Goal: Navigation & Orientation: Find specific page/section

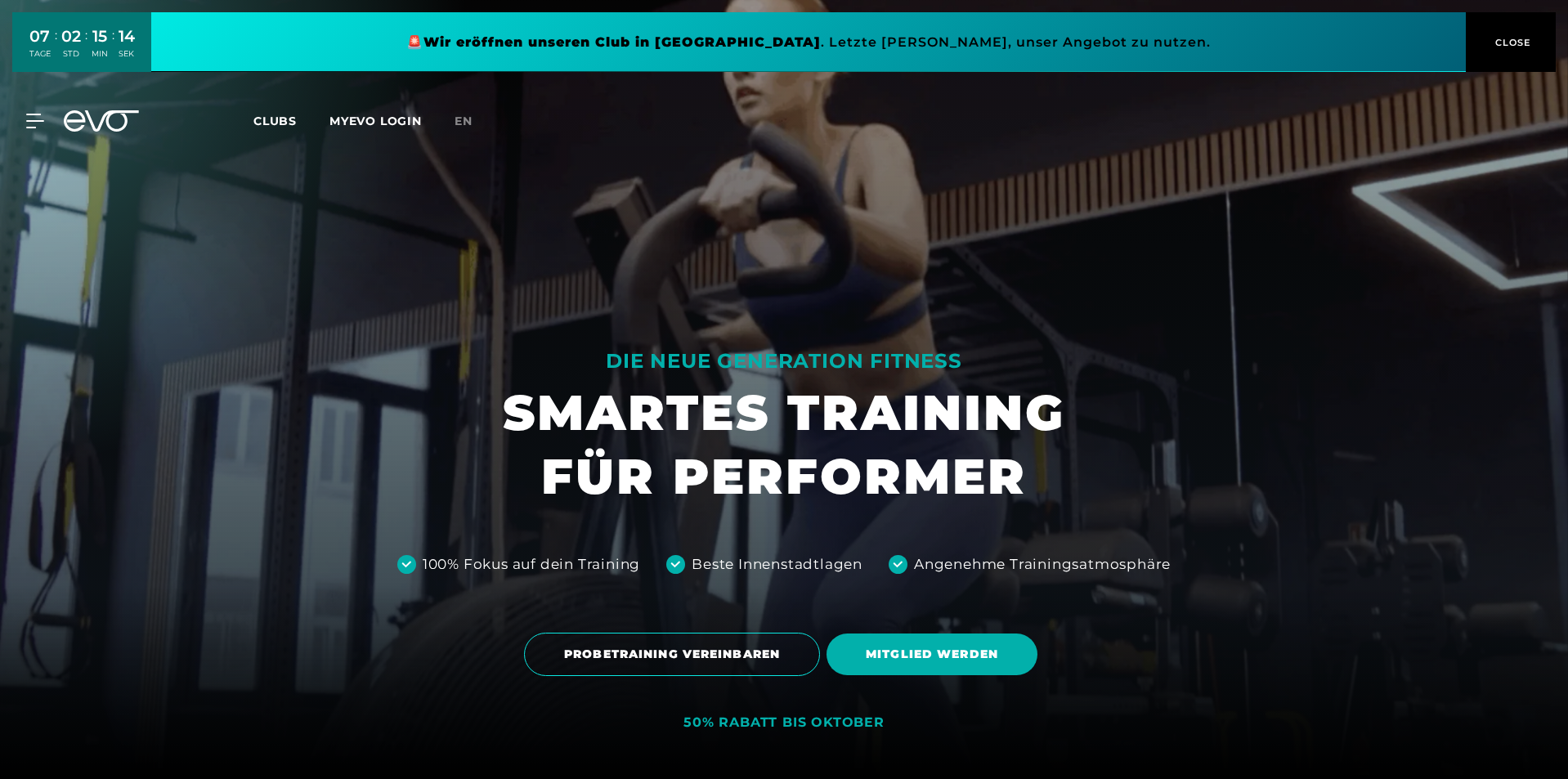
click at [264, 120] on span "Clubs" at bounding box center [275, 121] width 43 height 15
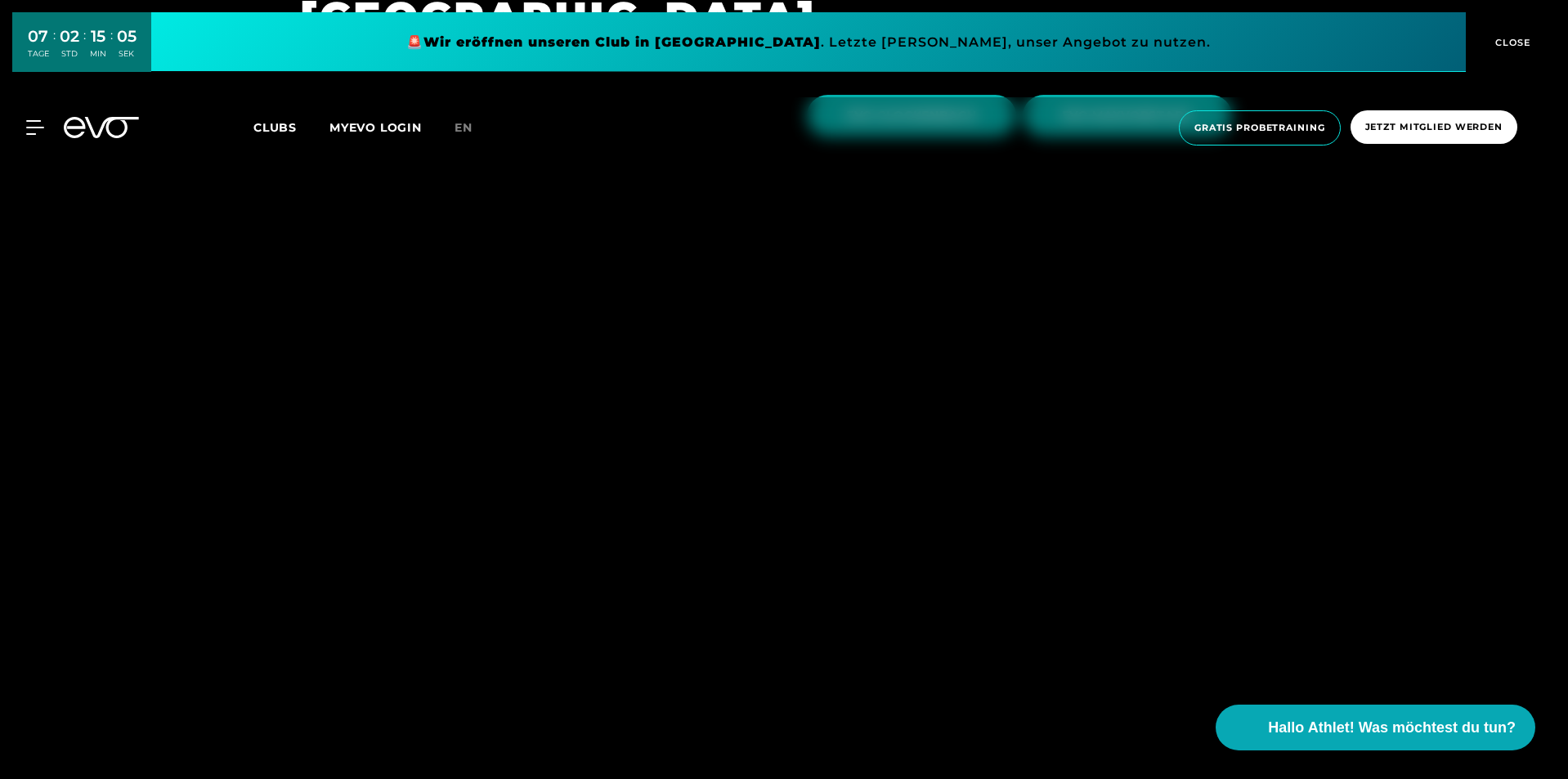
scroll to position [5316, 0]
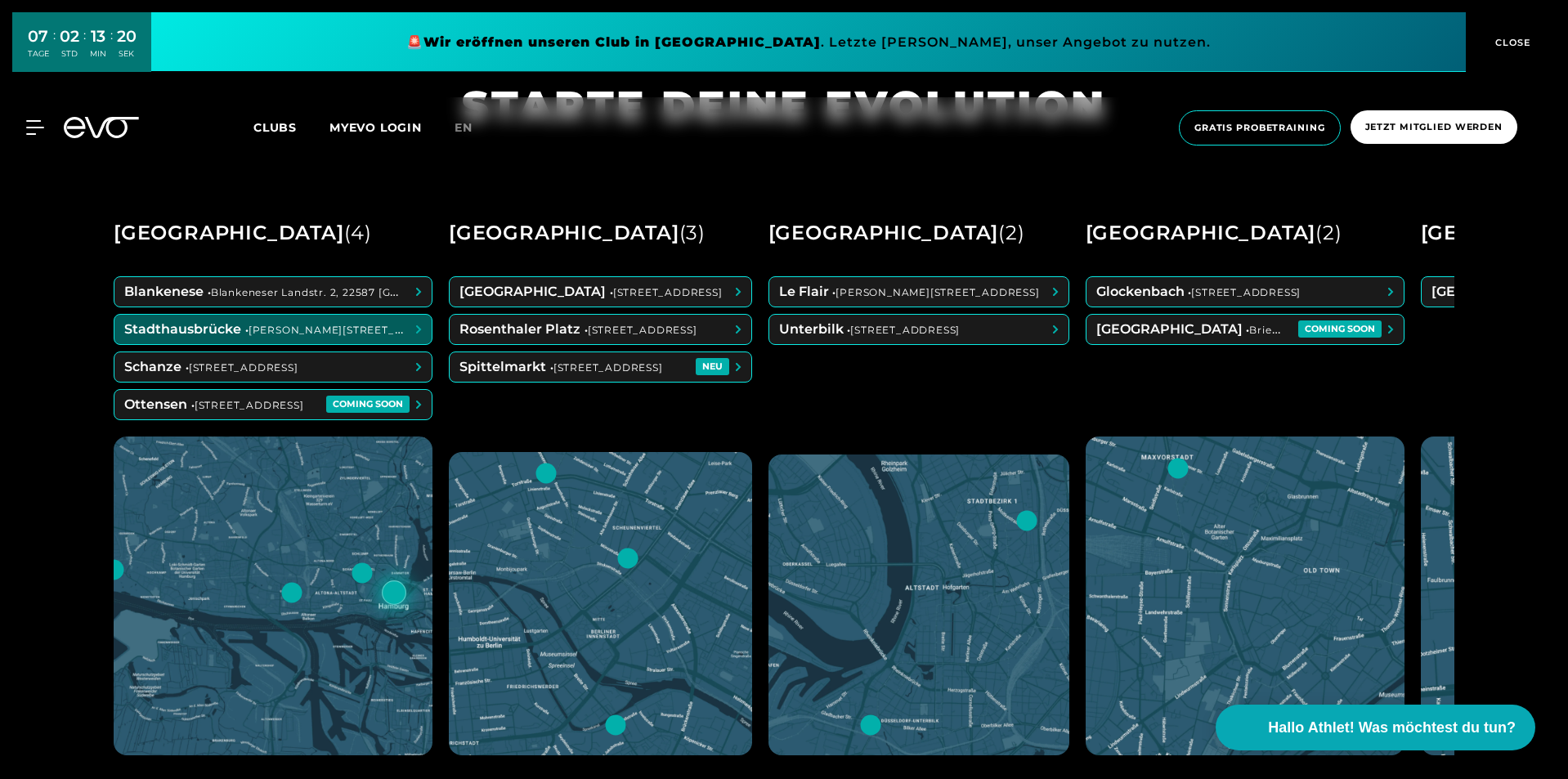
scroll to position [900, 0]
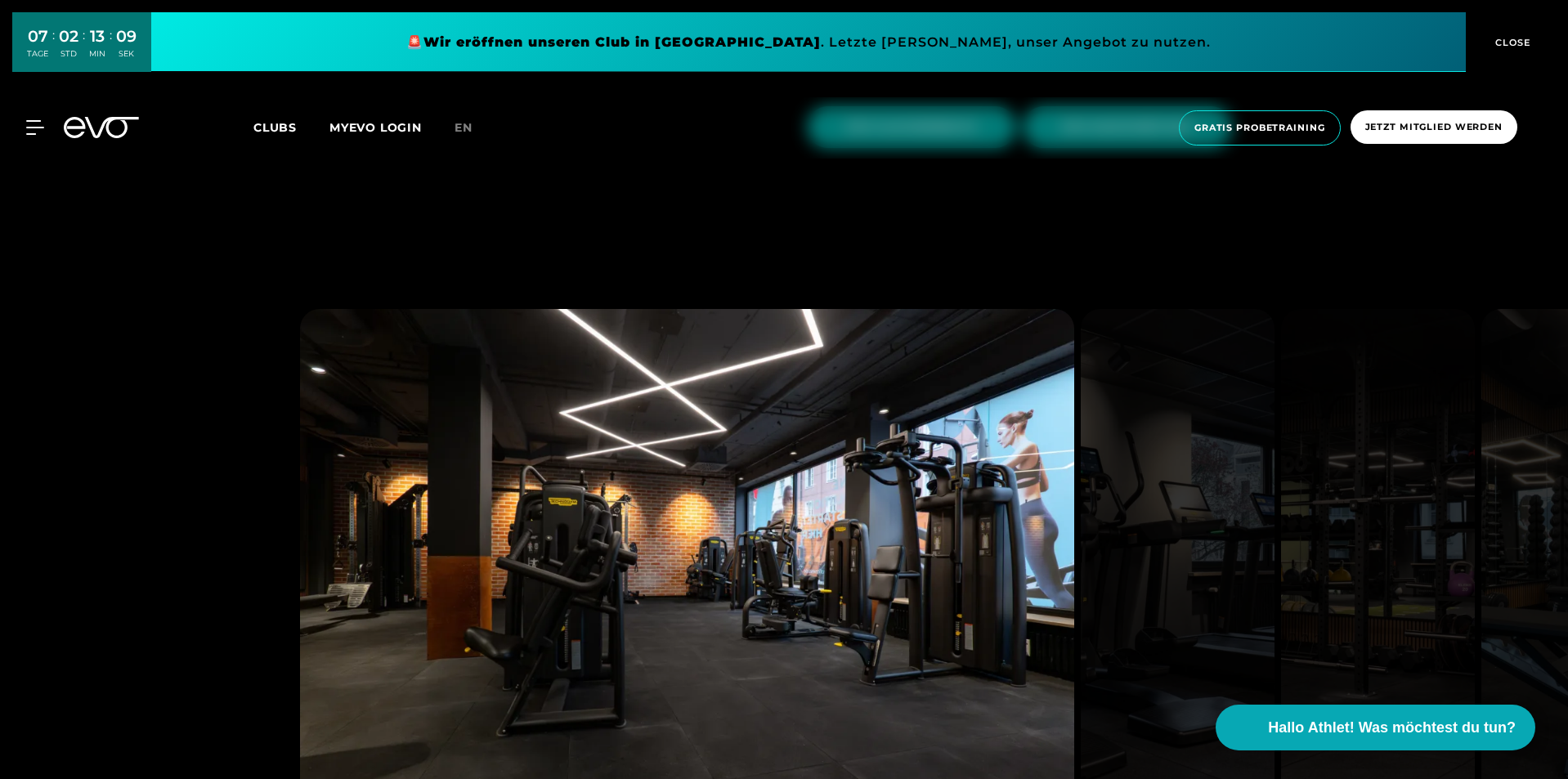
scroll to position [5316, 0]
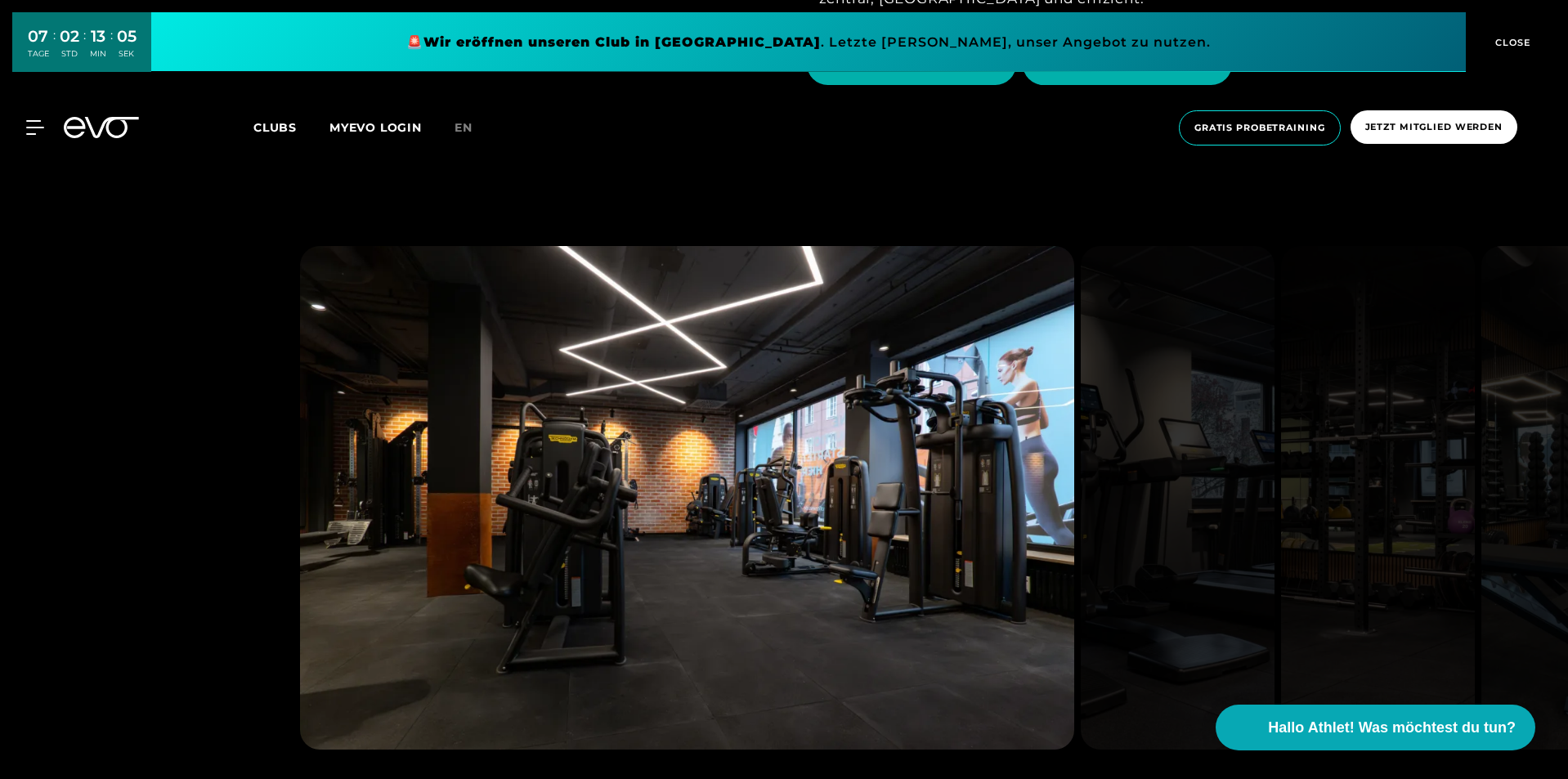
click at [447, 303] on img at bounding box center [687, 497] width 774 height 504
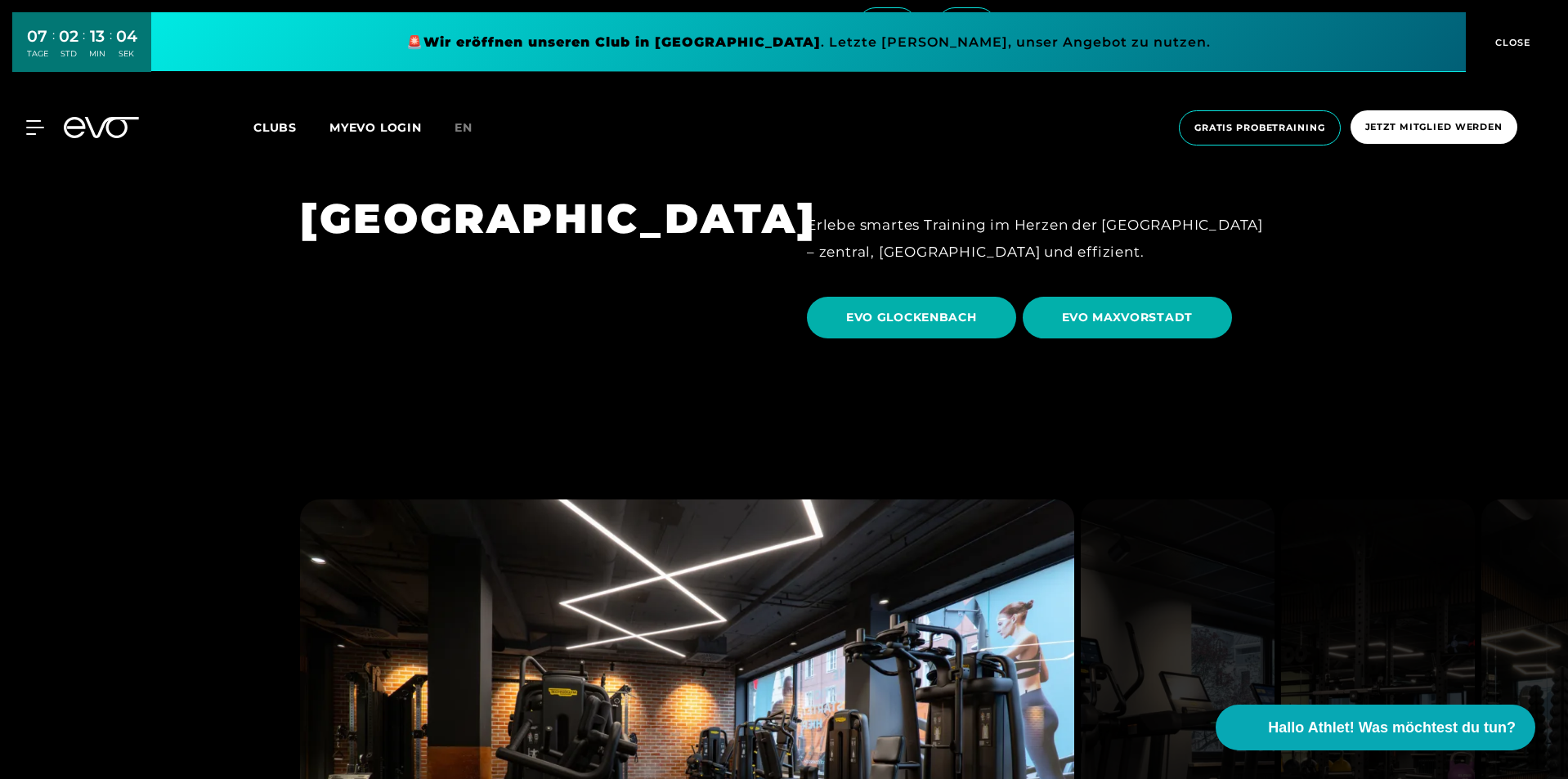
scroll to position [4906, 0]
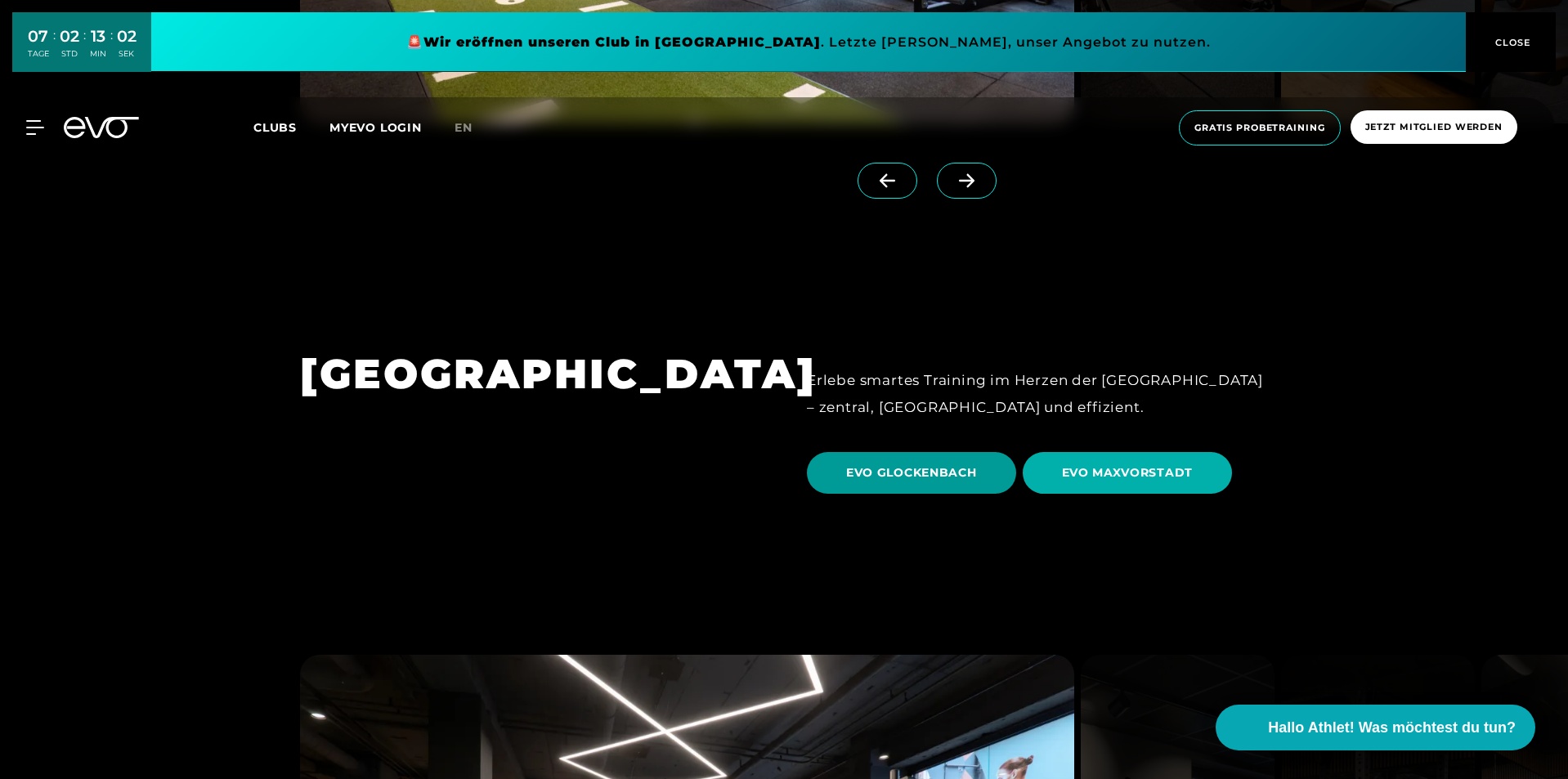
click at [981, 452] on span "EVO GLOCKENBACH" at bounding box center [911, 473] width 209 height 42
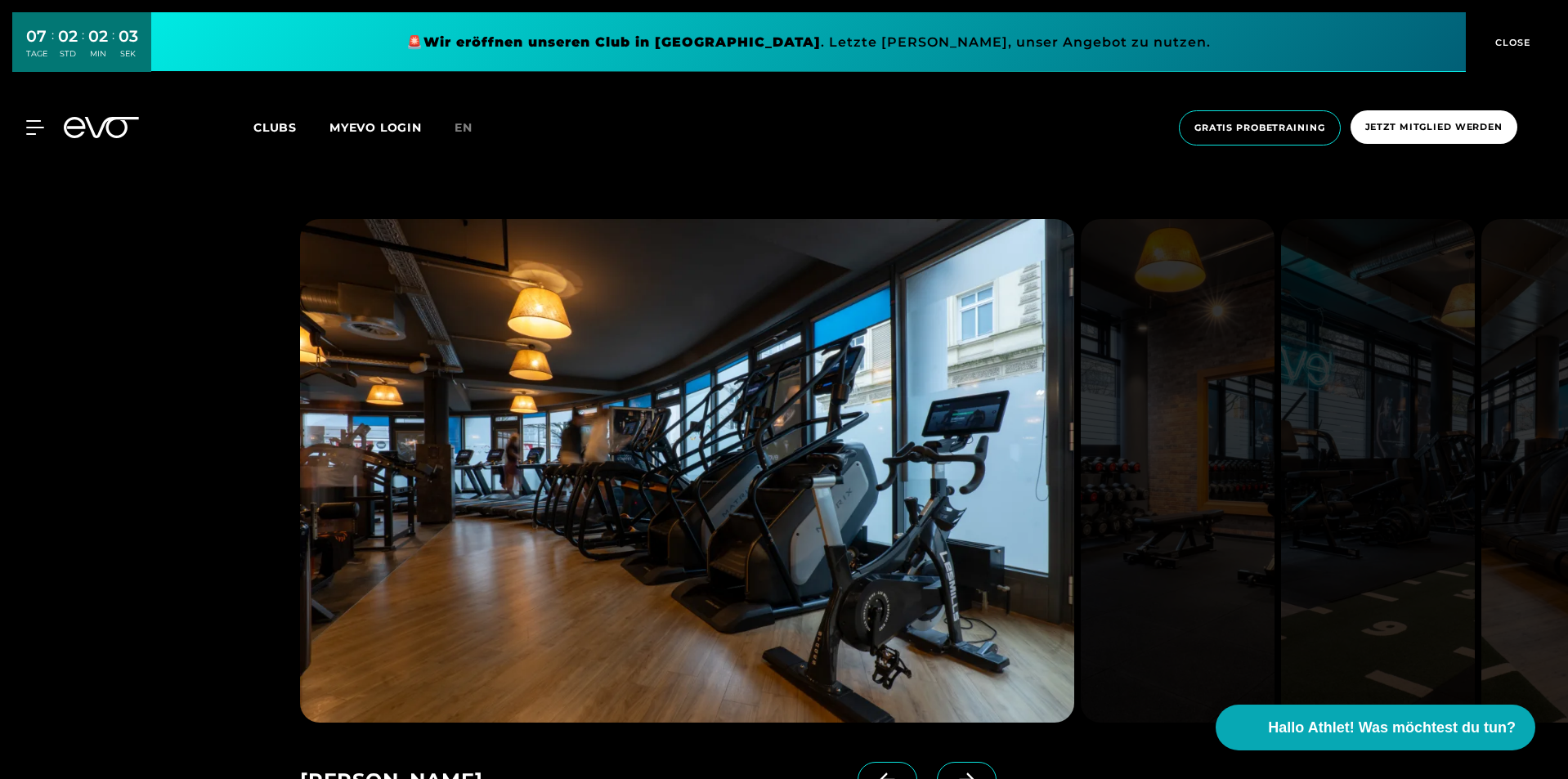
scroll to position [1063, 0]
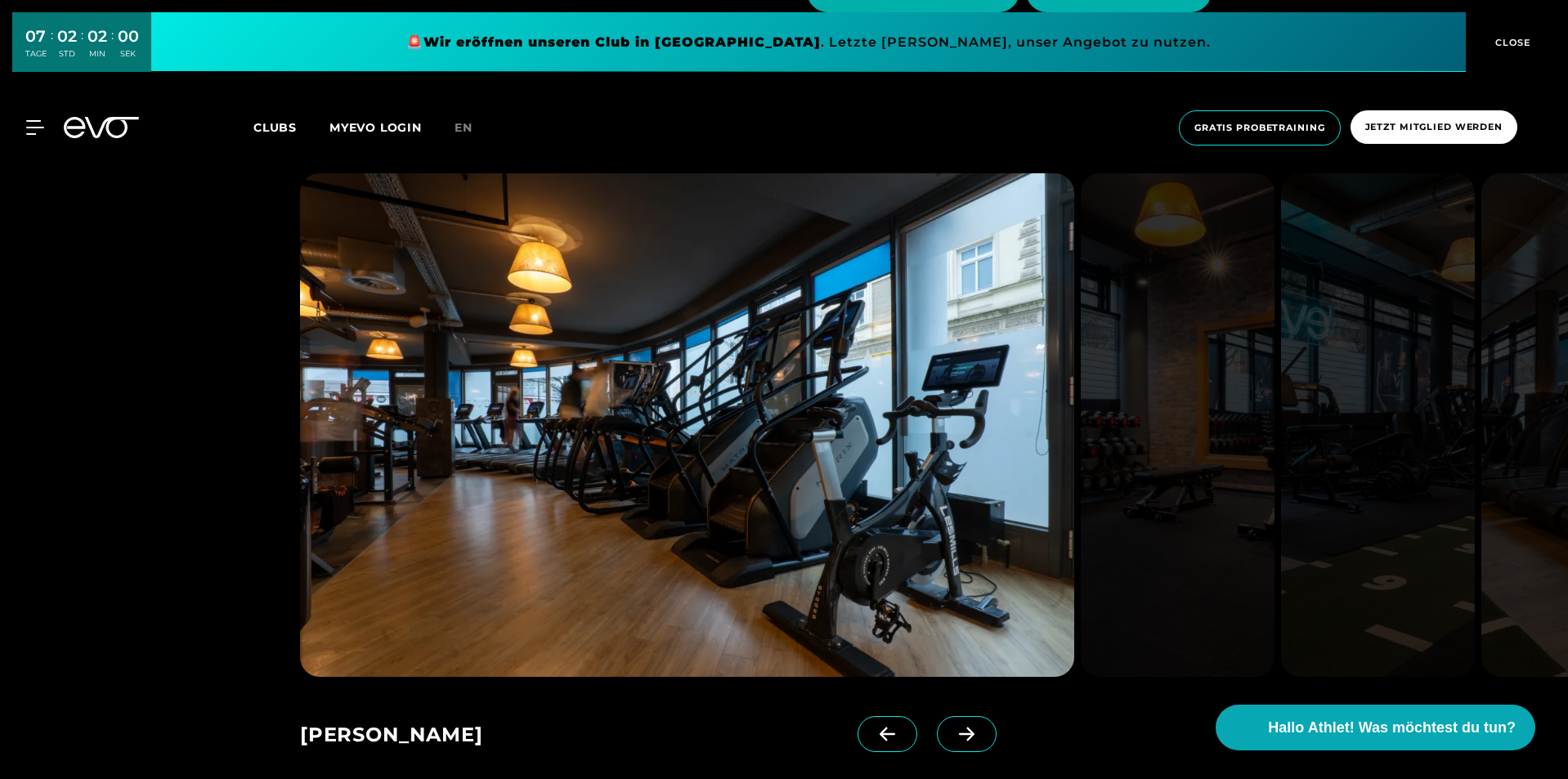
click at [952, 732] on icon at bounding box center [966, 735] width 28 height 15
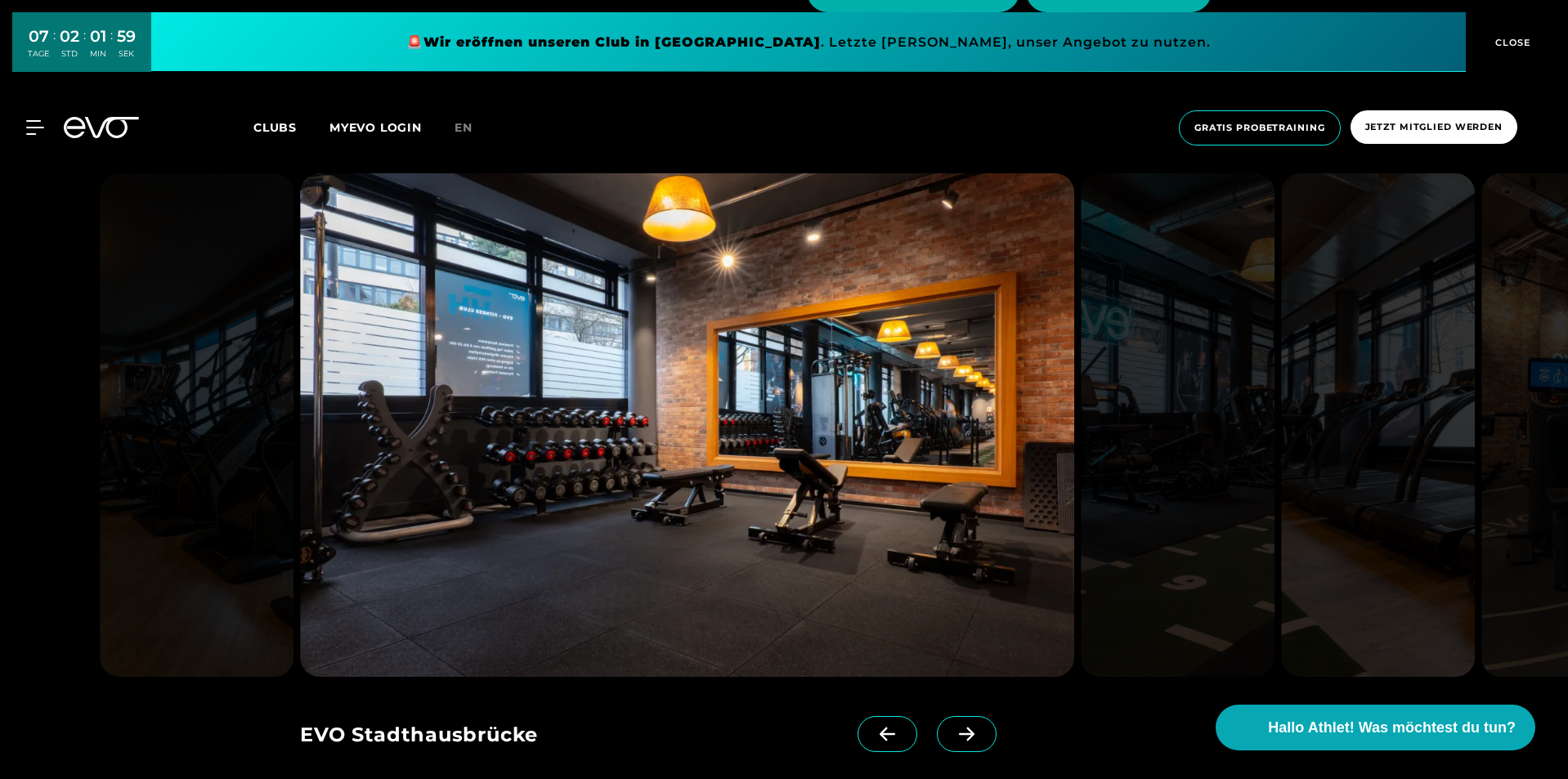
click at [952, 732] on icon at bounding box center [966, 735] width 28 height 15
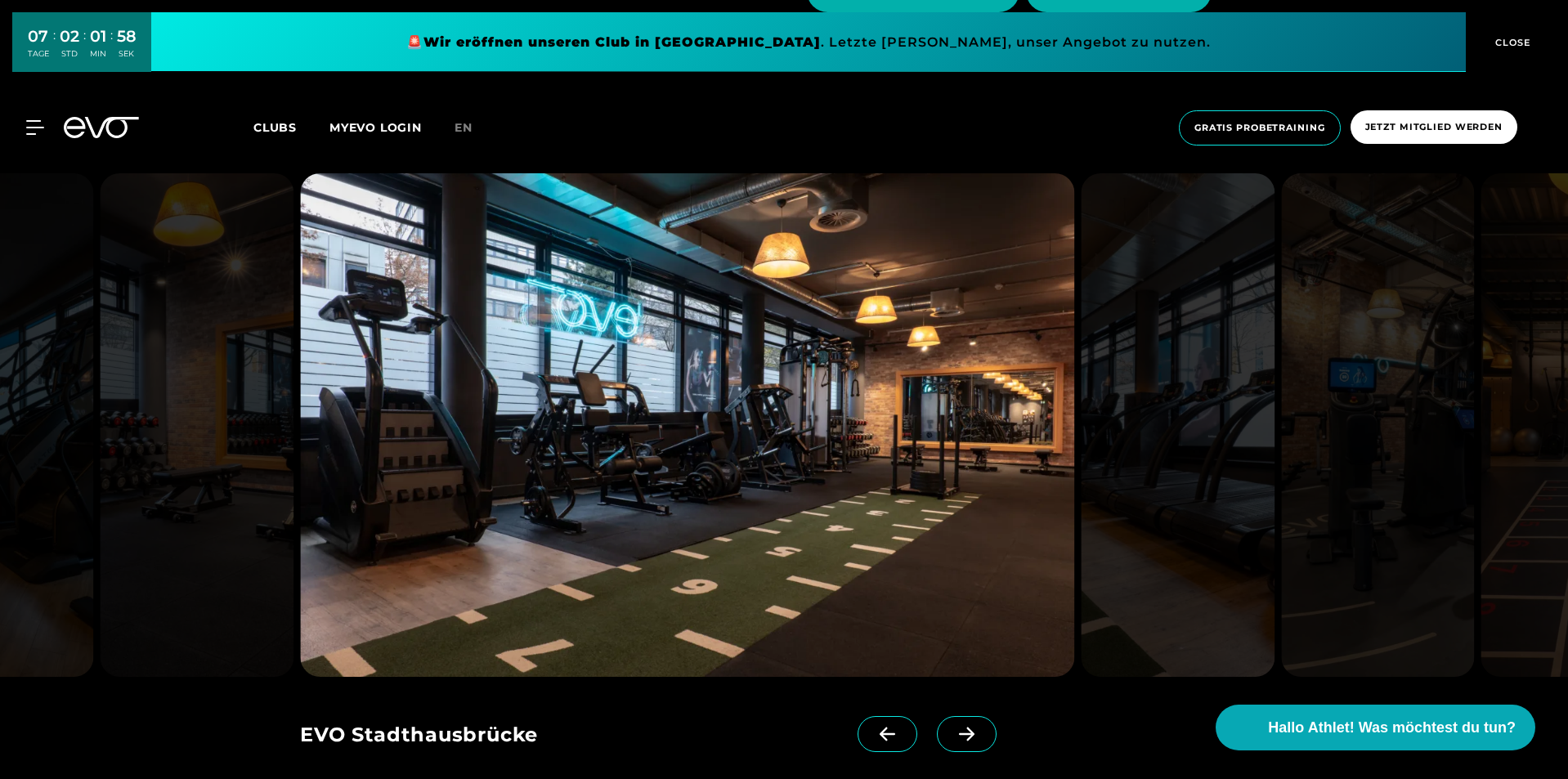
click at [952, 732] on icon at bounding box center [966, 735] width 28 height 15
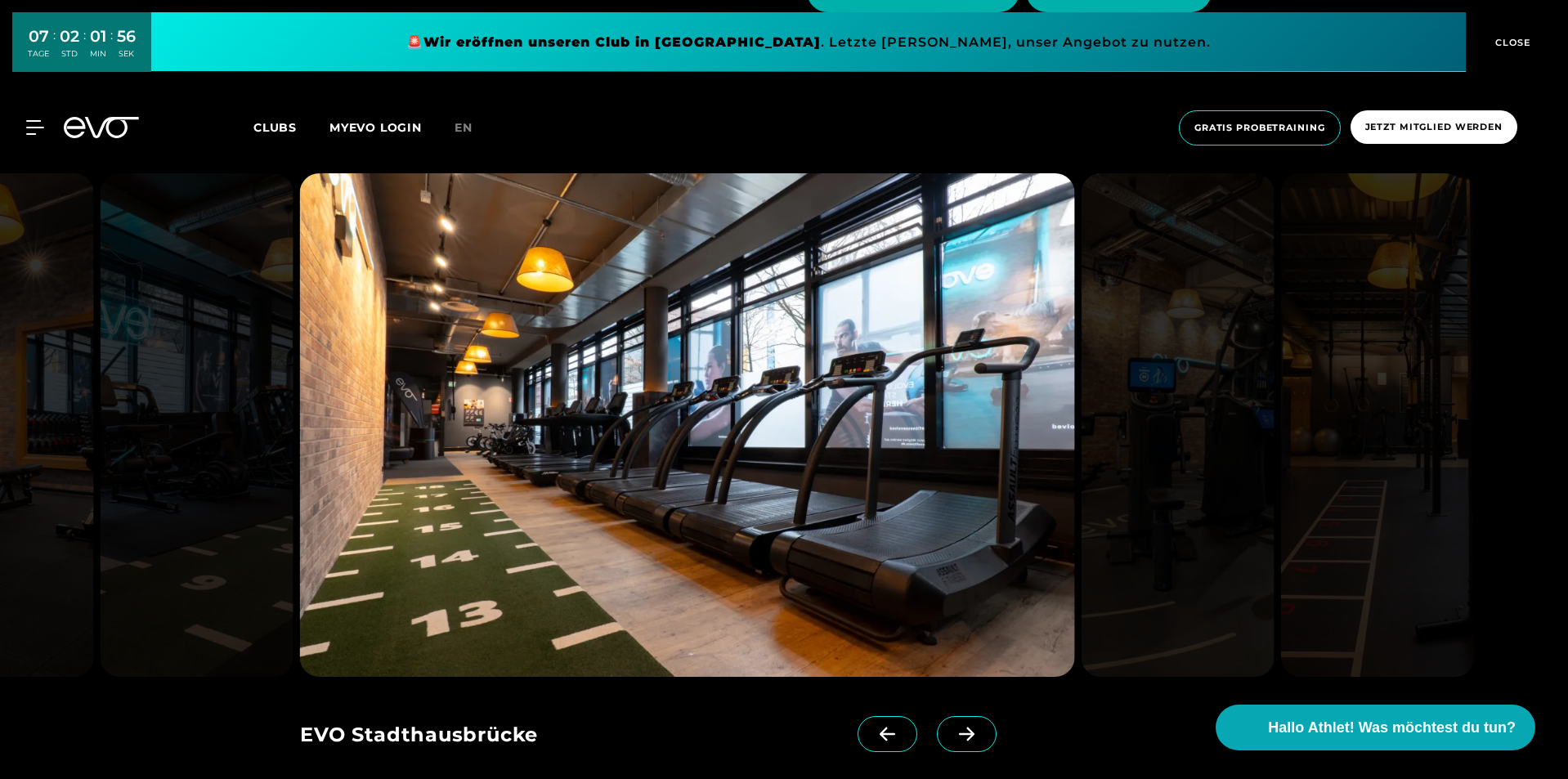
click at [952, 732] on icon at bounding box center [966, 735] width 28 height 15
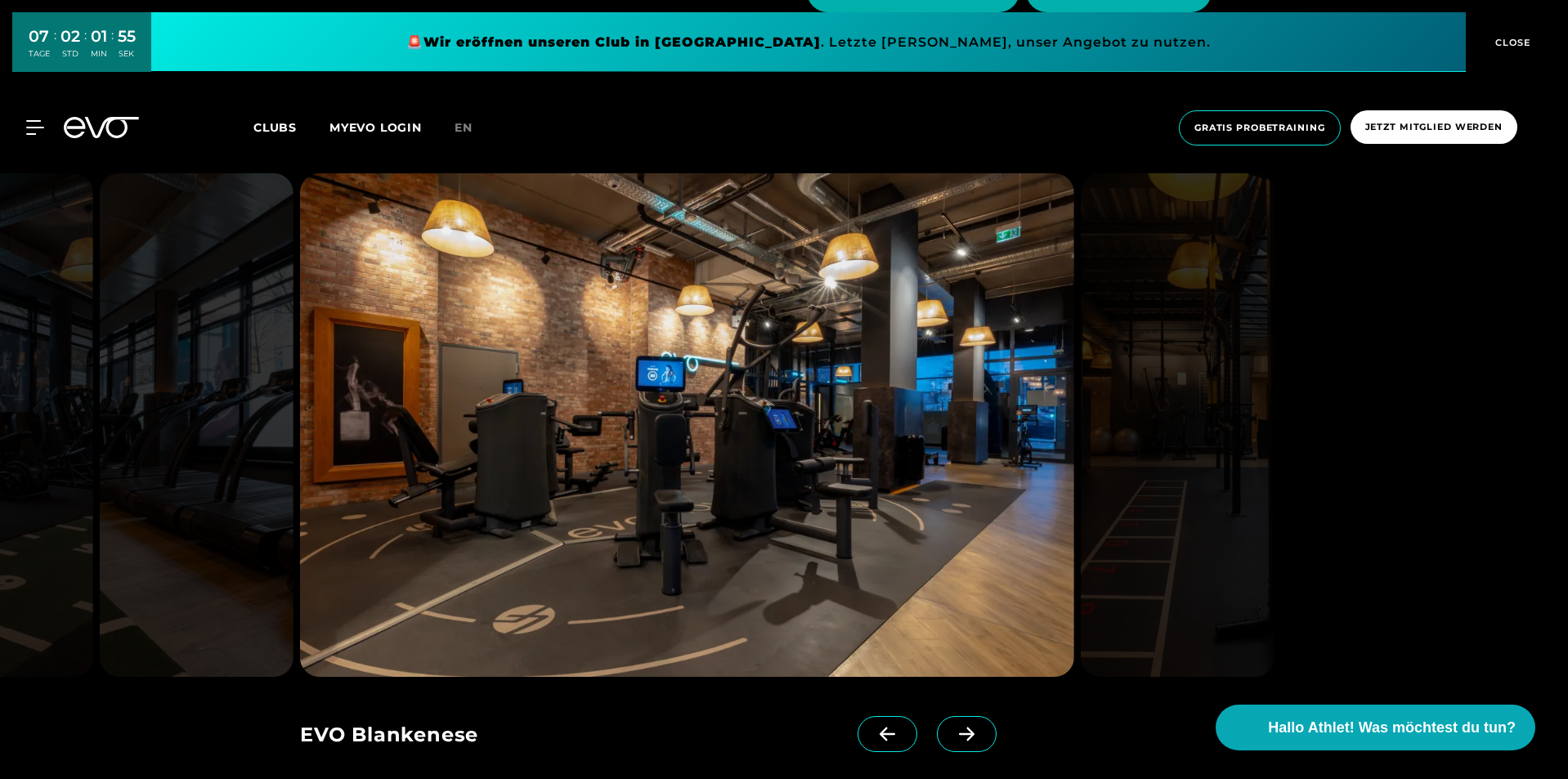
click at [952, 732] on icon at bounding box center [966, 735] width 28 height 15
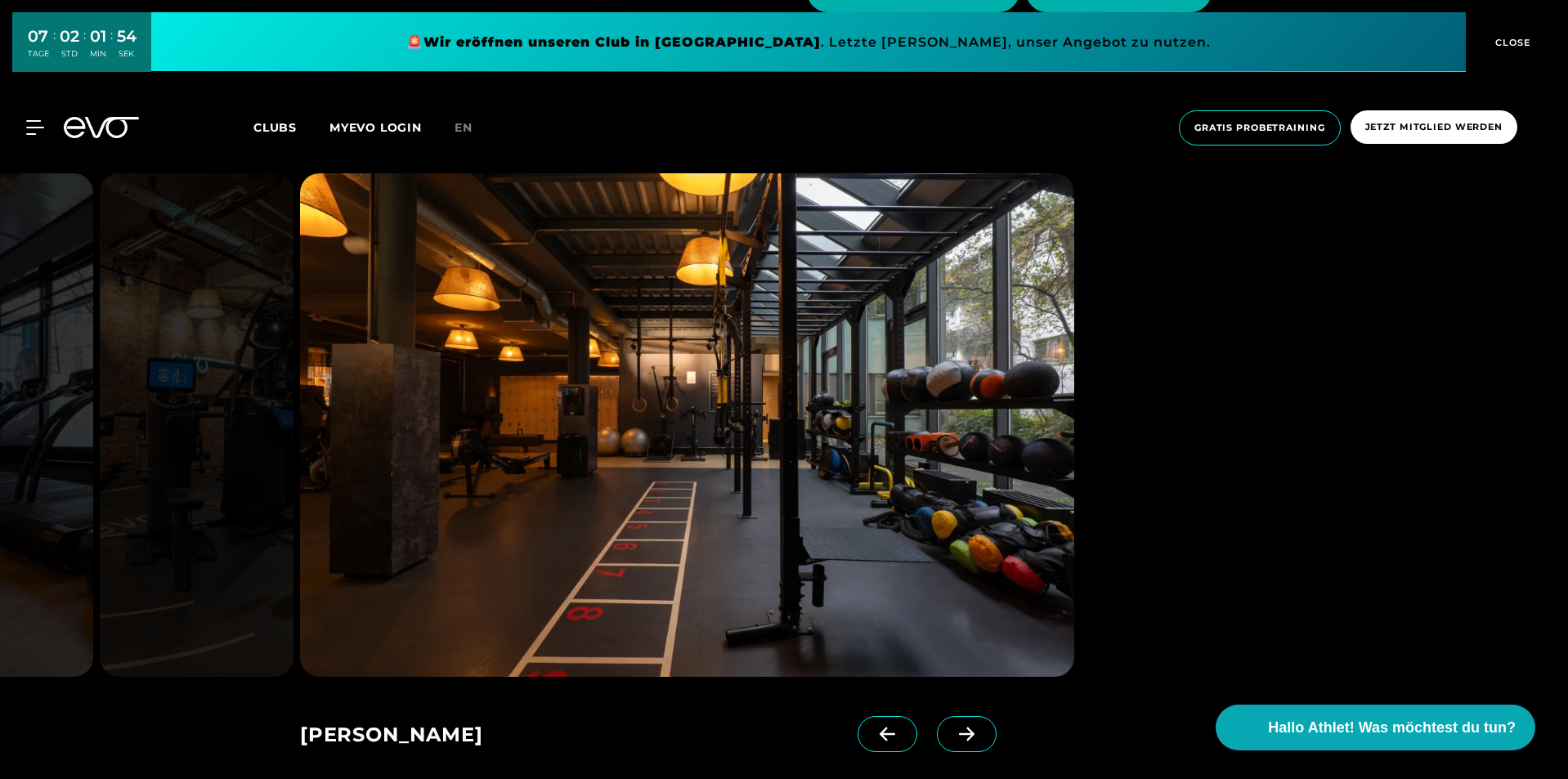
click at [952, 732] on icon at bounding box center [966, 735] width 28 height 15
